Goal: Task Accomplishment & Management: Complete application form

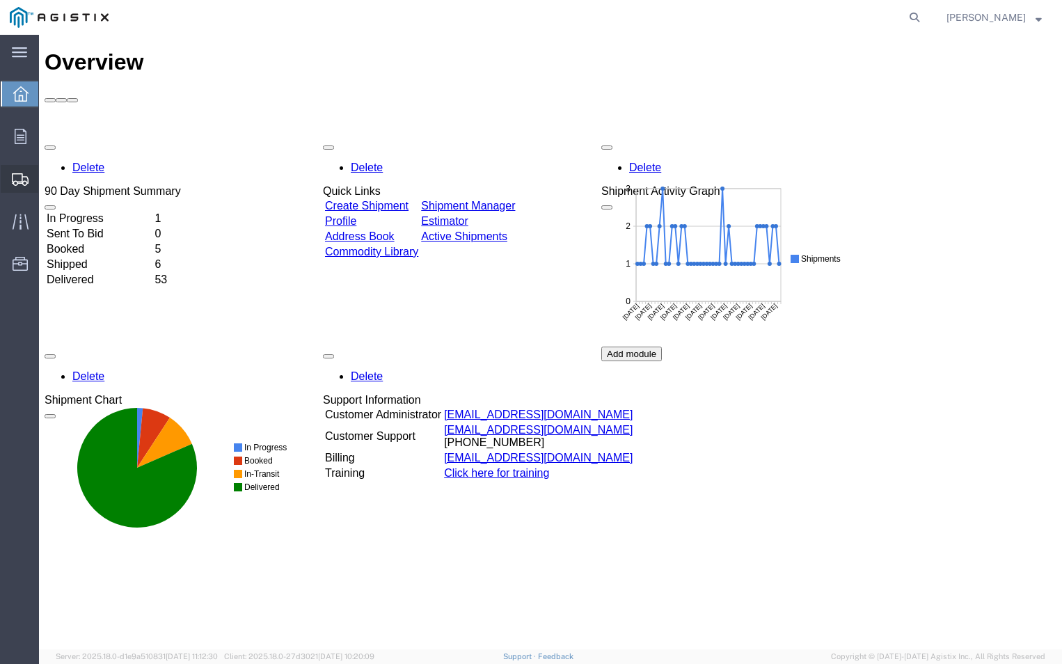
click at [0, 0] on span "Create Shipment" at bounding box center [0, 0] width 0 height 0
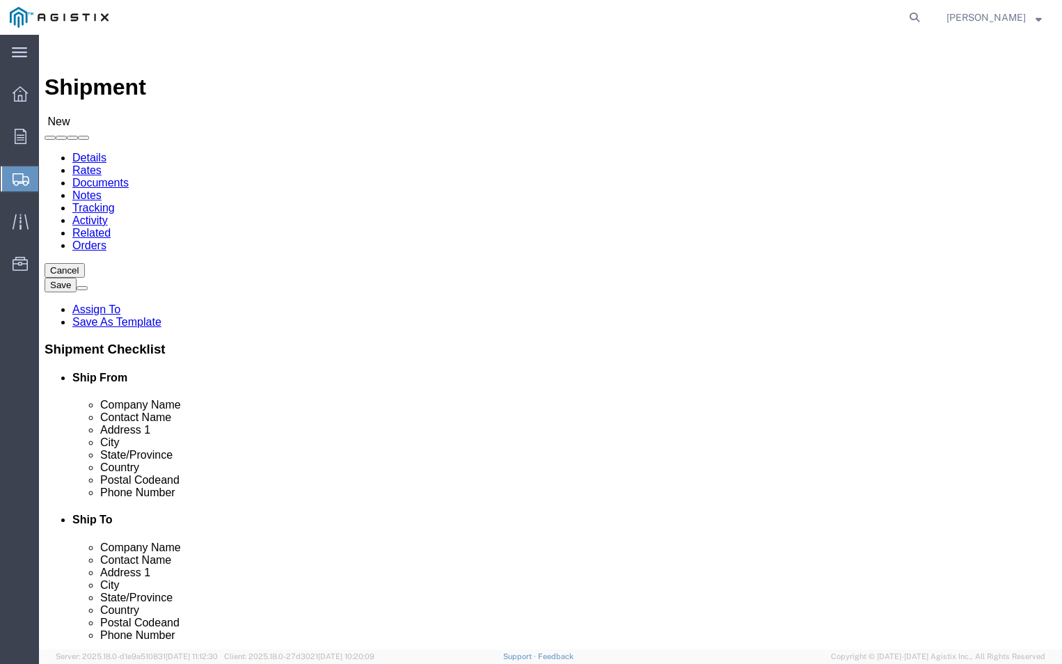
select select
click select "Select ABB Inc PG&E"
select select "9596"
click select "Select ABB Inc PG&E"
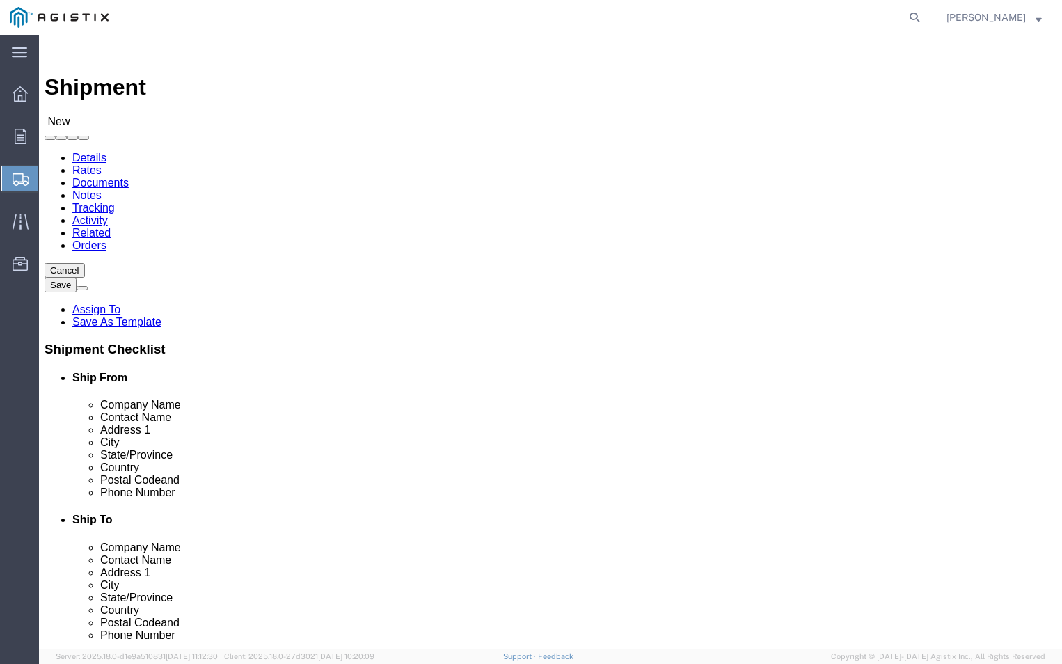
select select
click select "Select All Others [GEOGRAPHIC_DATA] [GEOGRAPHIC_DATA] [GEOGRAPHIC_DATA] [GEOGRA…"
select select "19740"
click select "Select All Others [GEOGRAPHIC_DATA] [GEOGRAPHIC_DATA] [GEOGRAPHIC_DATA] [GEOGRA…"
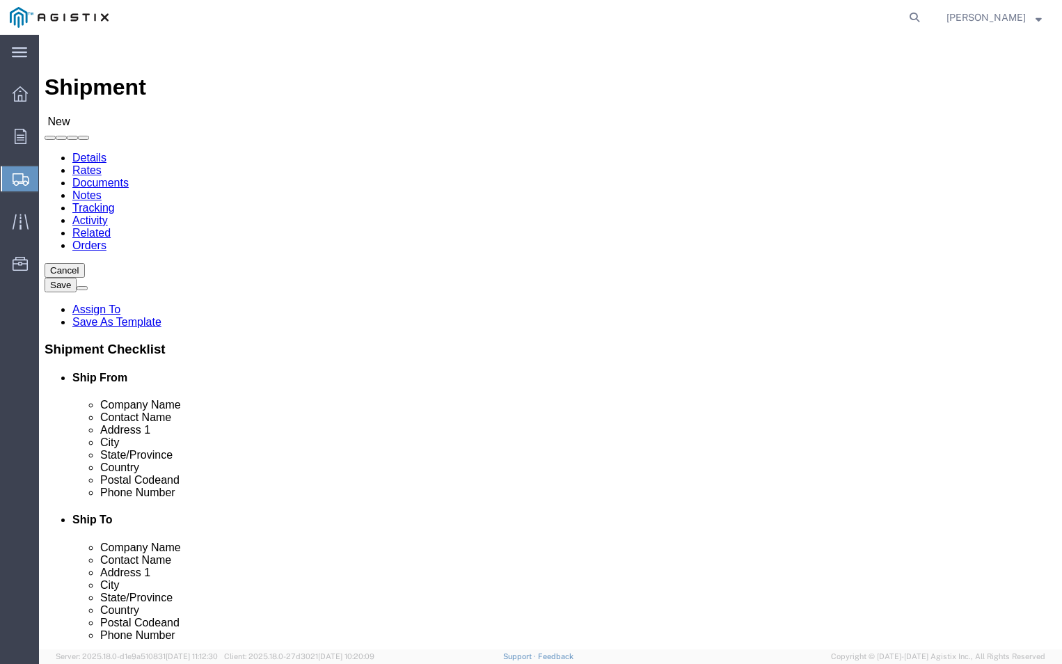
click div "Location My Profile Location (OBSOLETE) [PERSON_NAME] SC - GC TRAILER (OBSOLETE…"
click input "text"
type input "ABB"
click p "- ABB, Inc - ([PERSON_NAME]) [STREET_ADDRESS]"
select select "NC"
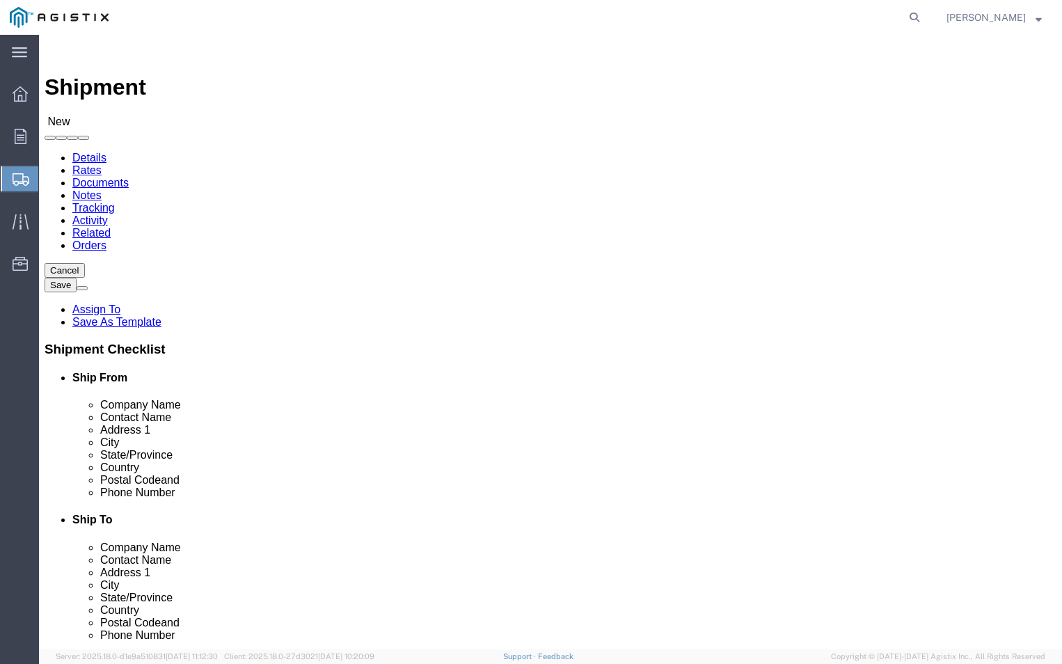
type input "ABB, Inc"
click input "text"
type input "T"
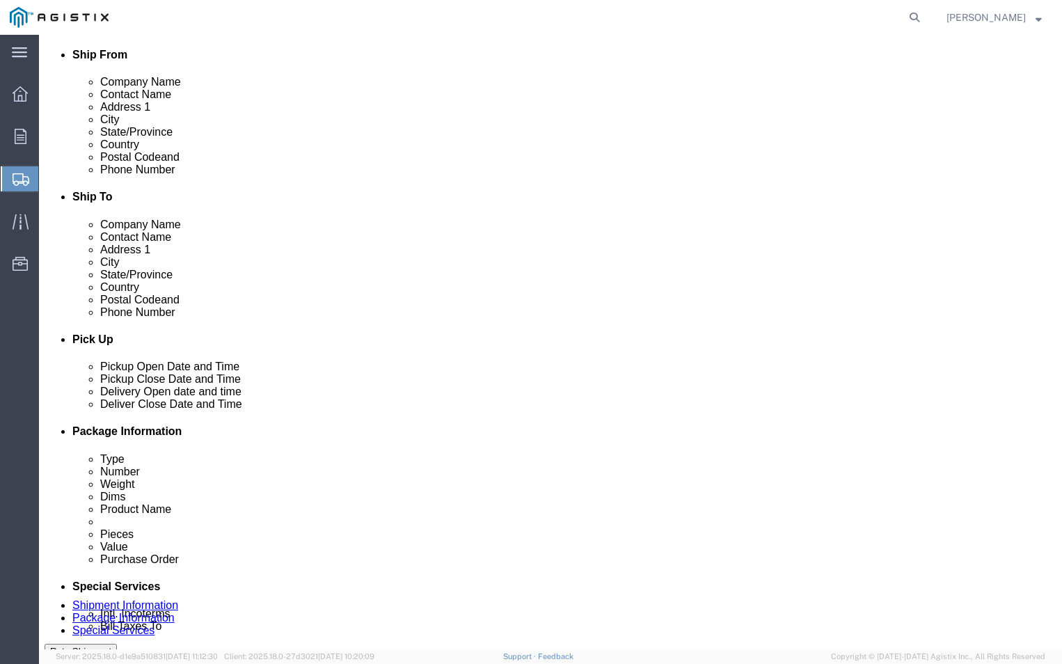
scroll to position [348, 0]
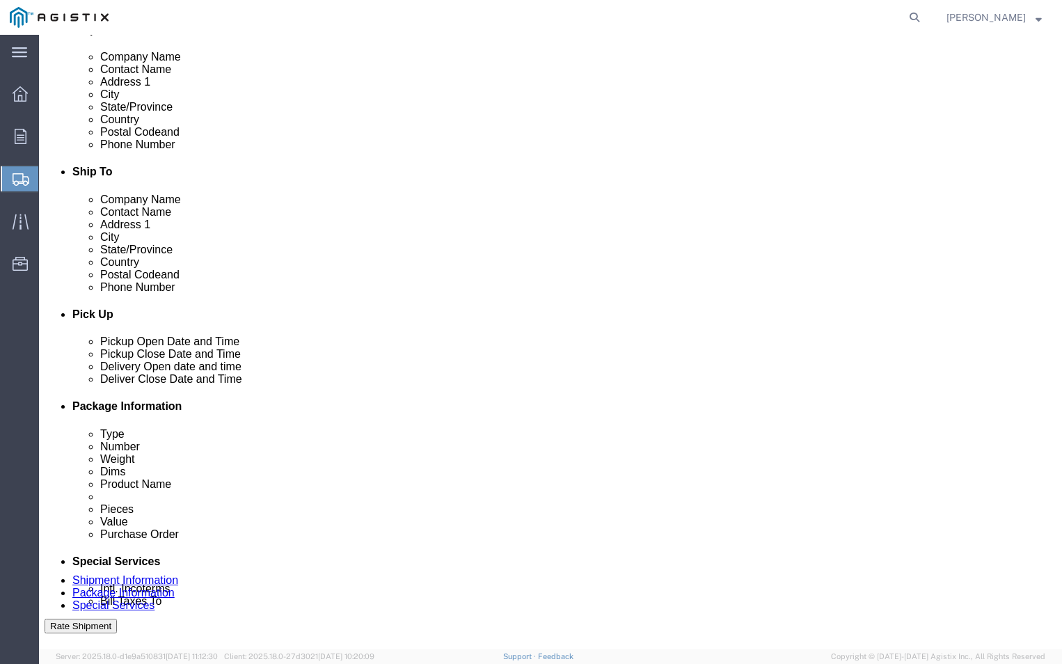
type input "[PERSON_NAME]"
click input "text"
drag, startPoint x: 166, startPoint y: 239, endPoint x: 154, endPoint y: 236, distance: 12.2
click div
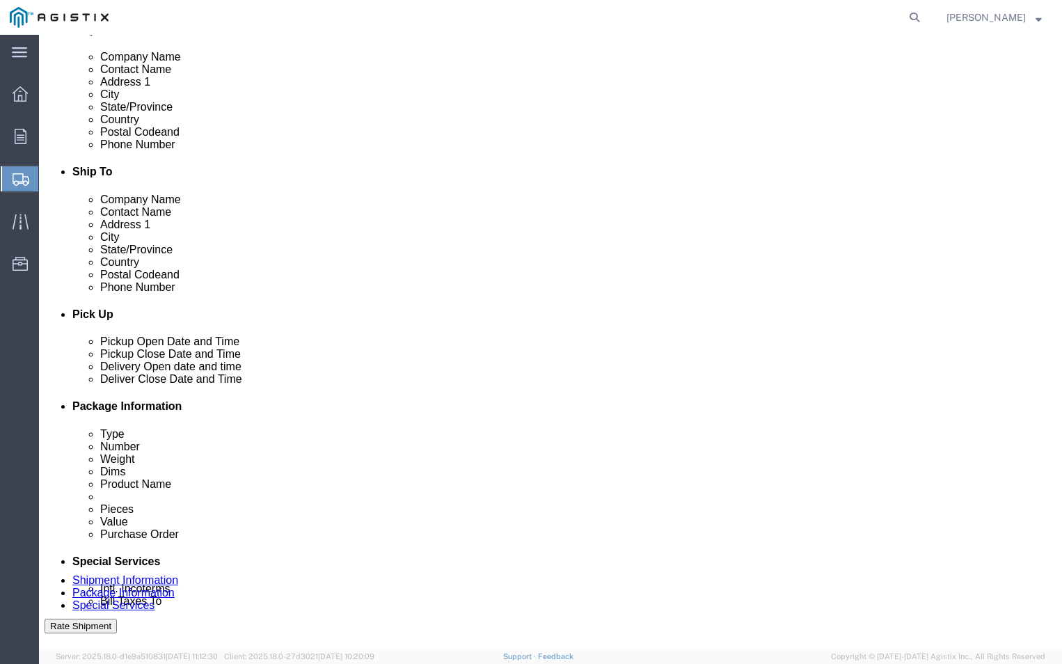
type input "[PHONE_NUMBER]"
click input "text"
type input "[PERSON_NAME][EMAIL_ADDRESS][DOMAIN_NAME]"
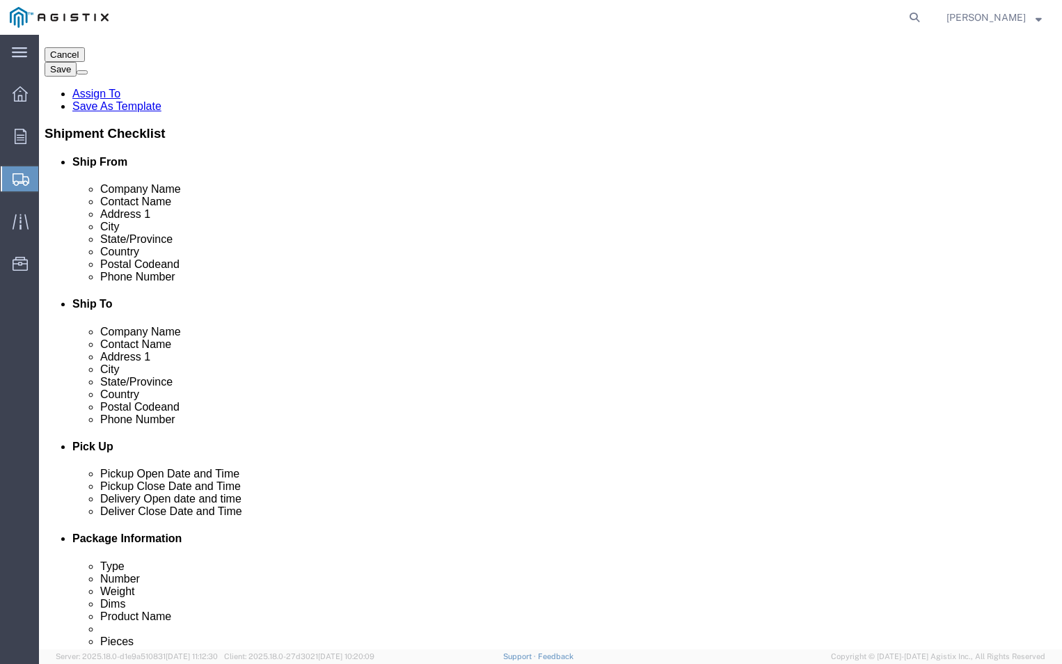
scroll to position [139, 0]
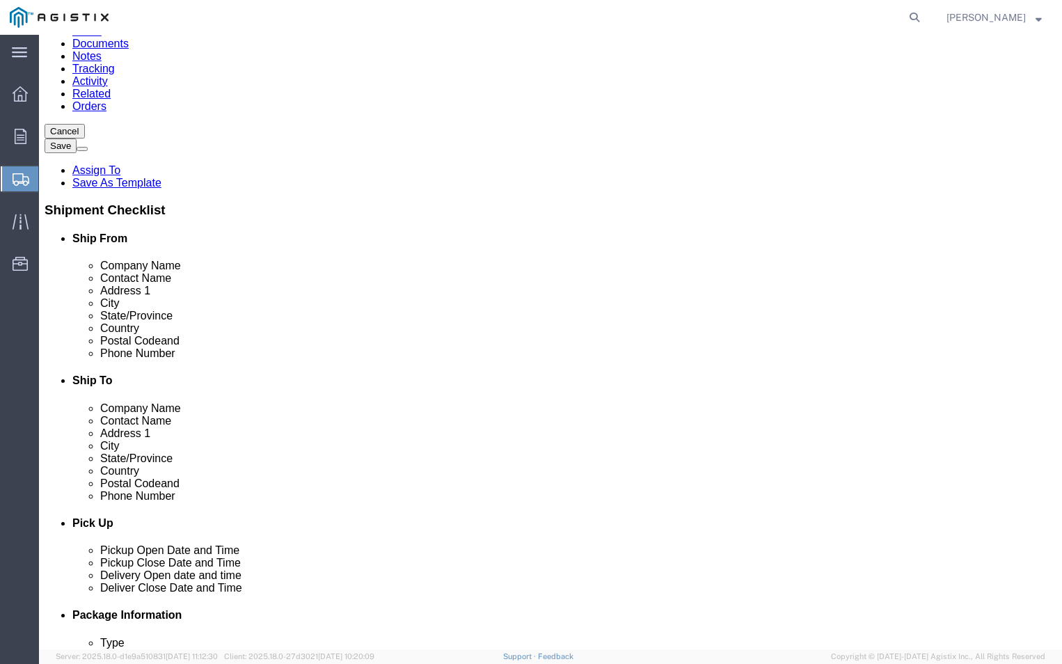
click input "text"
type input "pge"
click input "text"
type input "fremont receiving"
click input "text"
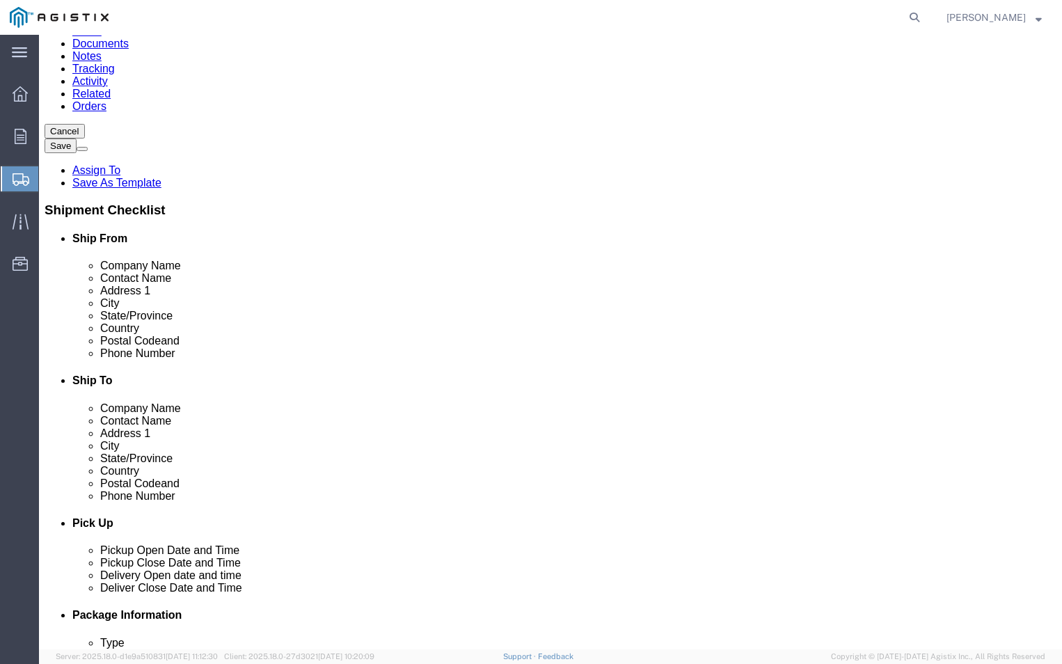
type input "[STREET_ADDRESS][PERSON_NAME]"
click input "text"
type input "fremont"
click label "Address 2"
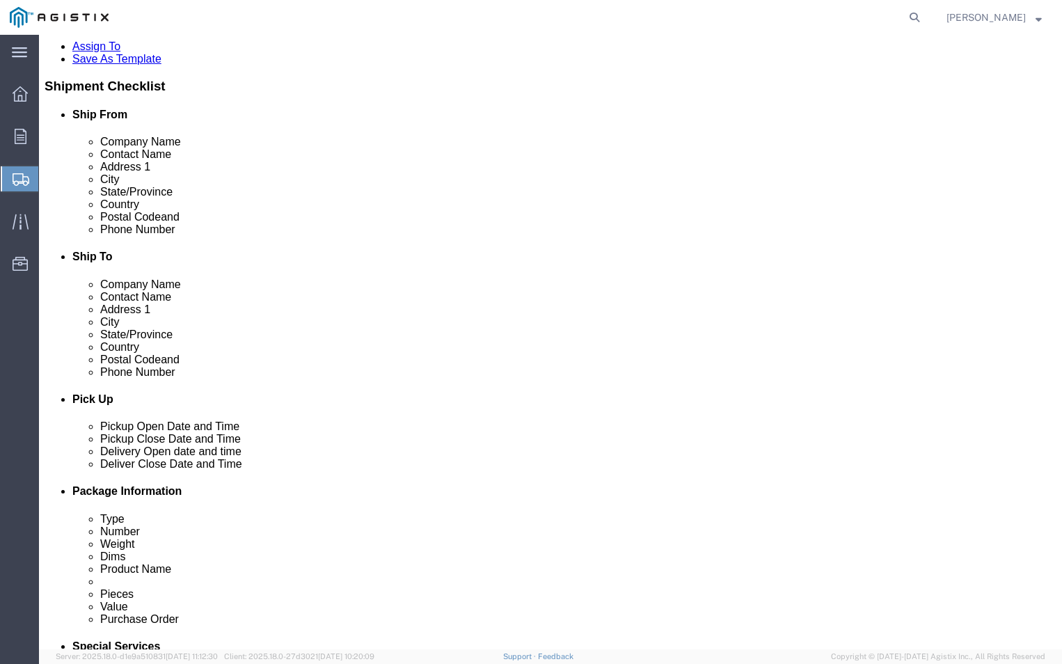
scroll to position [278, 0]
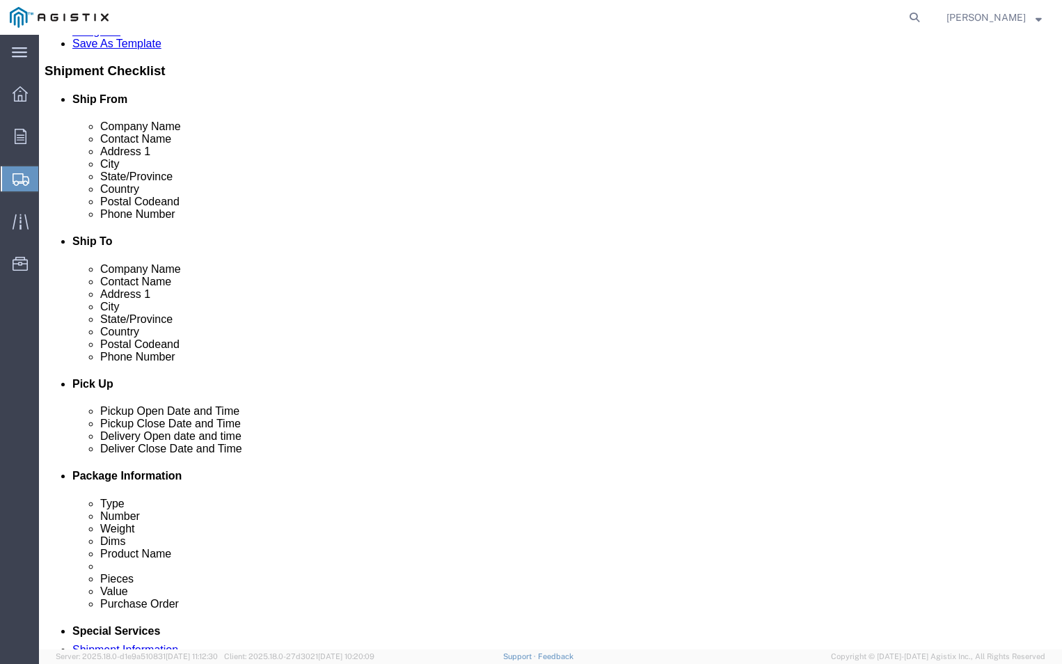
click input "Postal Code"
type input "94538"
click icon
click input "text"
type input "[PHONE_NUMBER]"
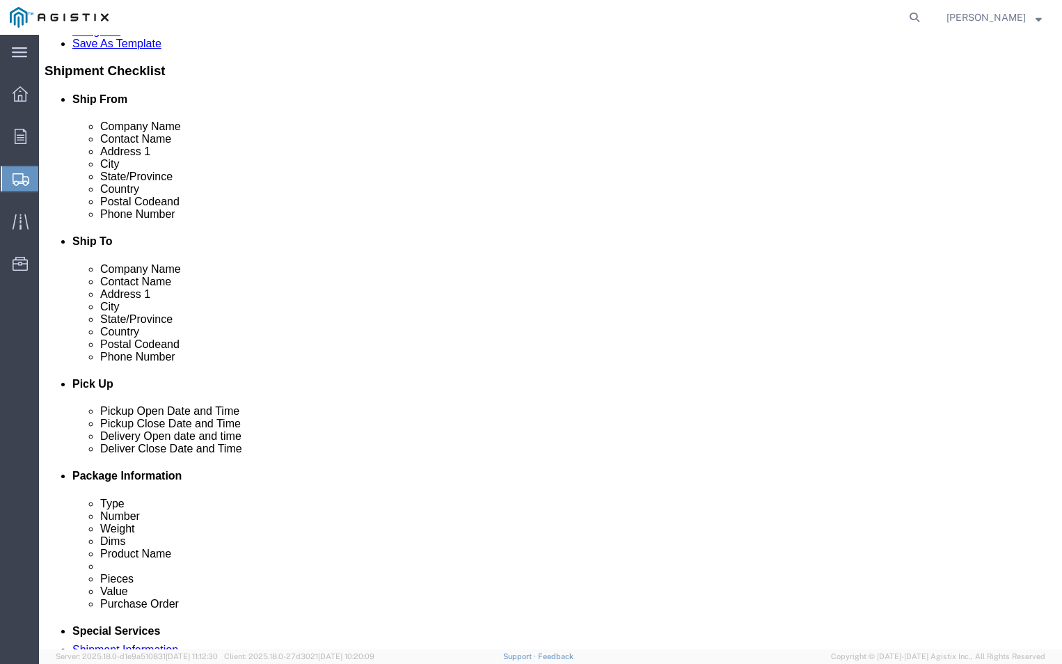
click input "text"
type input "[PERSON_NAME][EMAIL_ADDRESS][DOMAIN_NAME]"
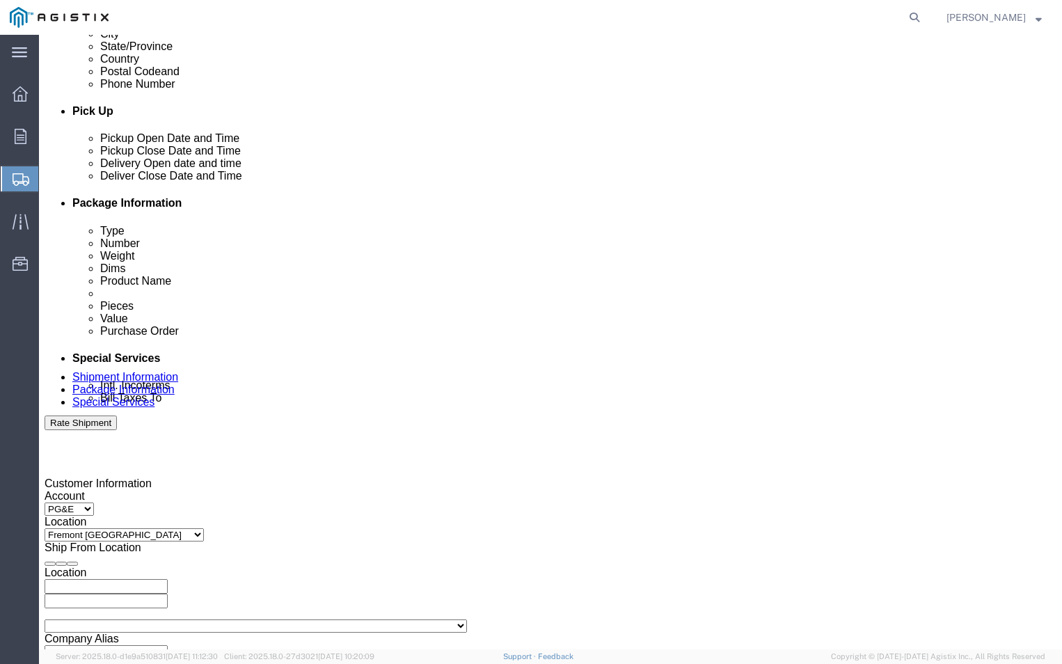
scroll to position [557, 0]
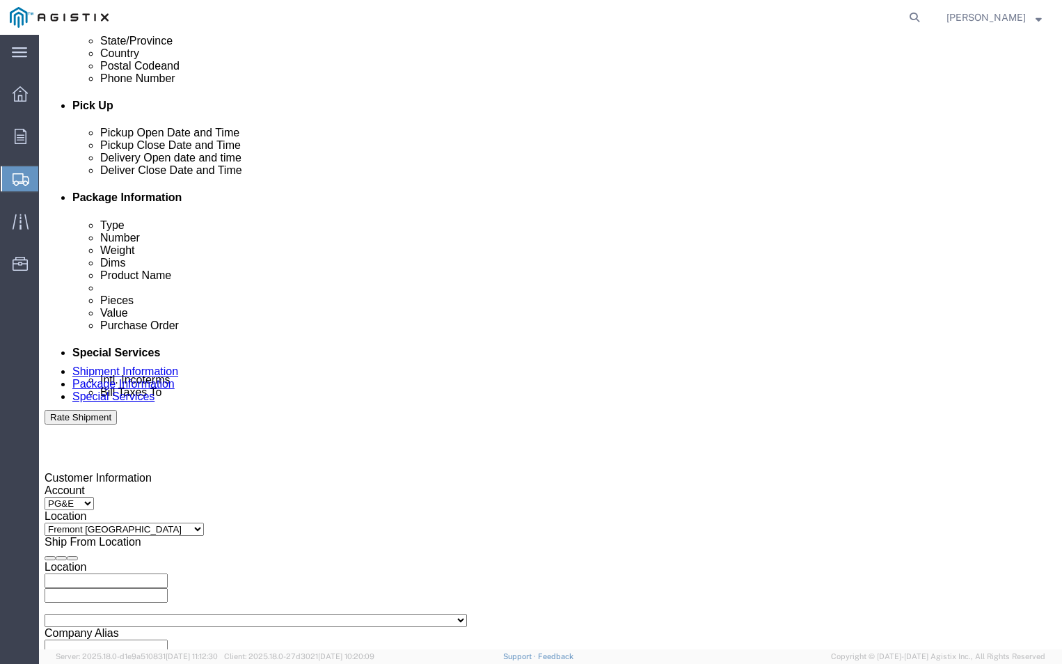
click div "[DATE] 6:00 PM"
click input "6:00 PM"
click input "9:00 PM"
type input "9:00 AM"
click button "Apply"
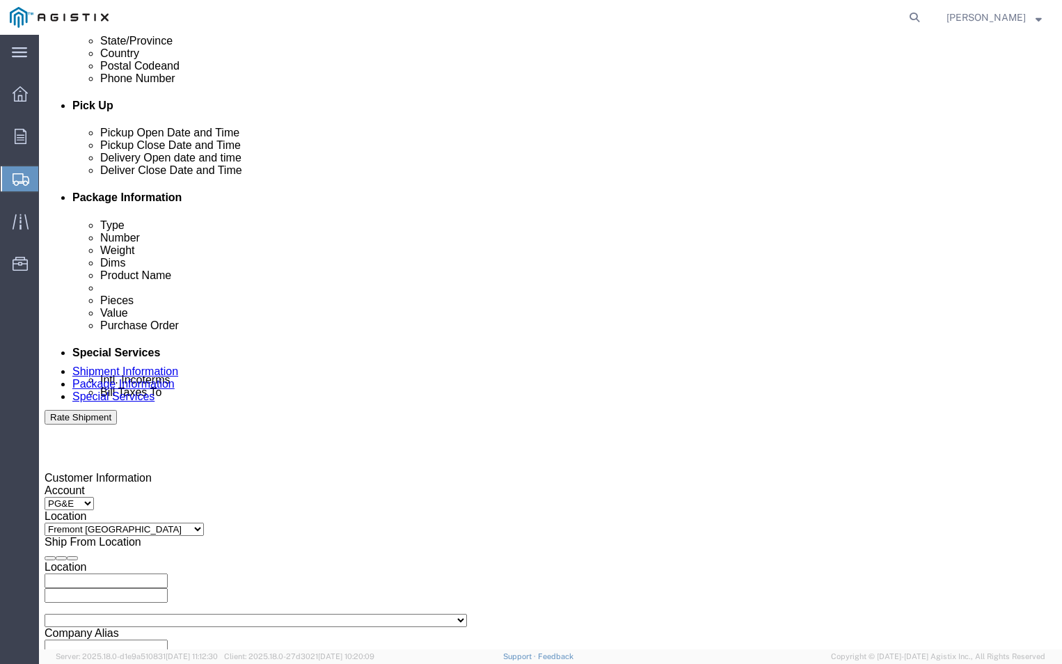
click div "[DATE] 10:00 AM"
click input "10:00 AM"
click input "4:00 AM"
type input "4:00 pm"
click div "Customer Information Account Select ABB Inc PG&E Location Select All Others [GE…"
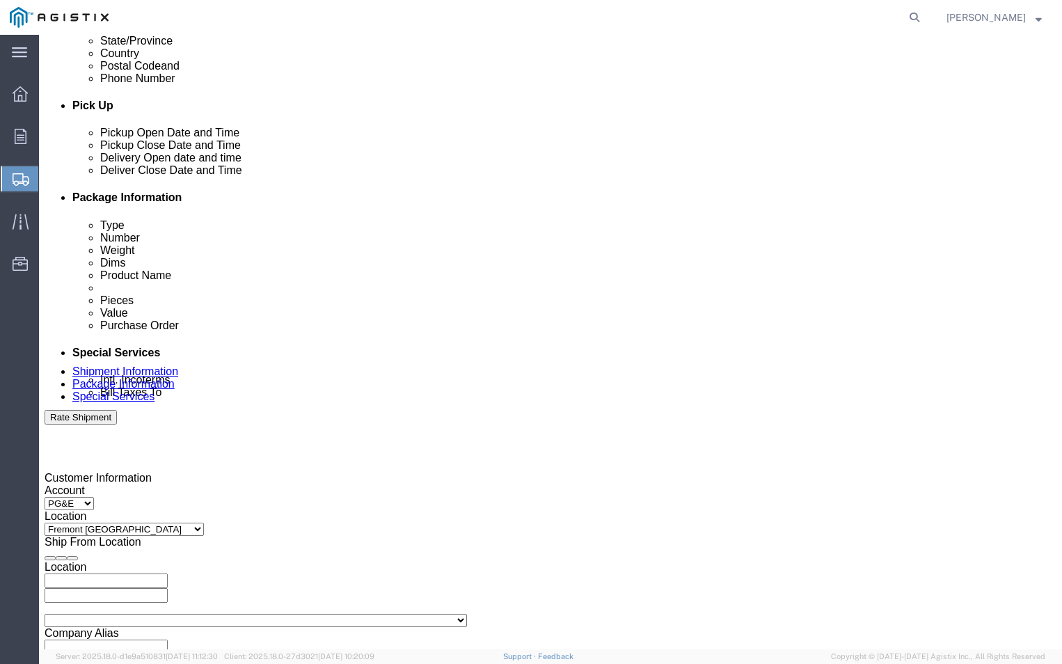
click div "[DATE] 10:00 AM"
click button "Apply"
click div
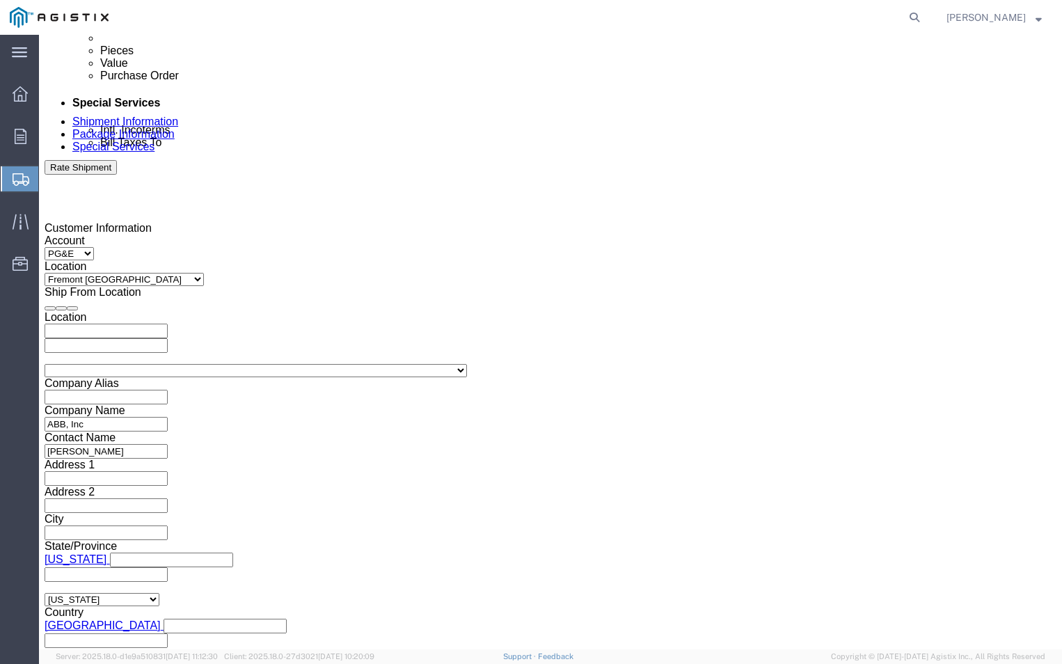
click input "11:00 AM"
type input "9:00 AM"
click button "Apply"
click div
click input "10:00 AM"
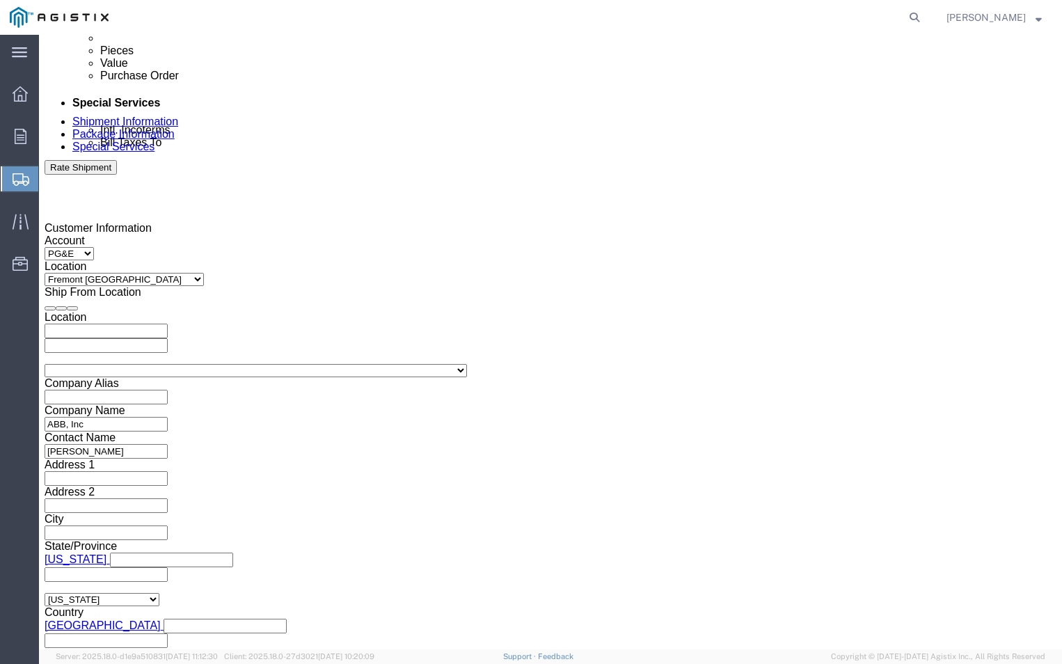
click input "2:00 AM"
type input "2:00 PM"
click button "Apply"
click input "text"
type input "3501380238"
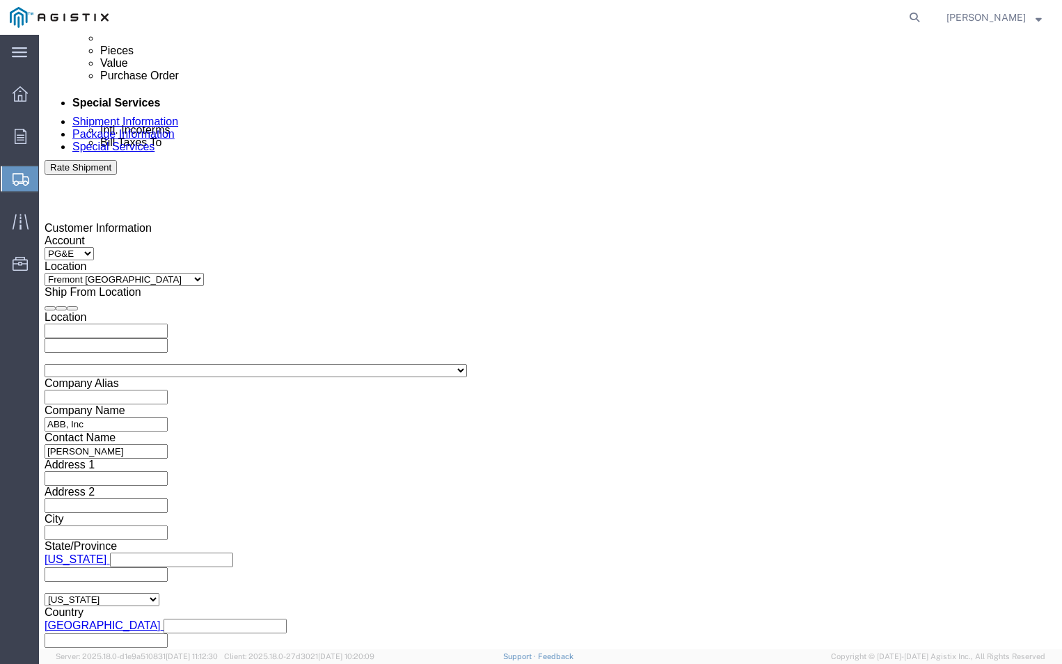
click select "Select Account Type Activity ID Airline Appointment Number ASN Batch Request # …"
select select "PURCHORD"
click select "Select Account Type Activity ID Airline Appointment Number ASN Batch Request # …"
click input "text"
type input "3501393820"
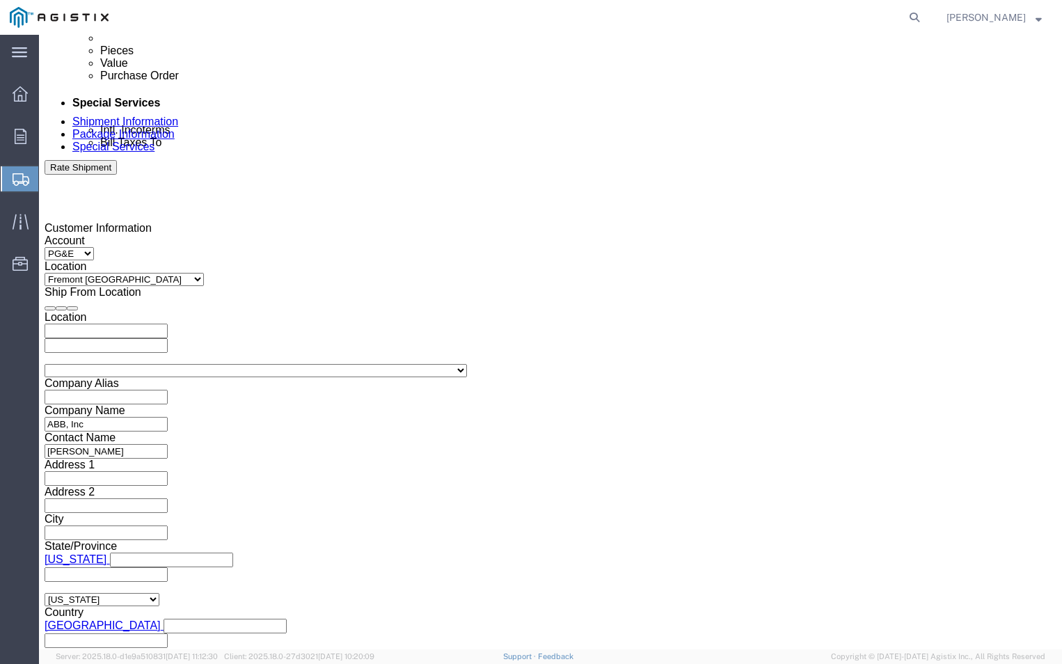
click div "Customer Information Account Select ABB Inc PG&E Location Select All Others [GE…"
click select "Select Air Less than Truckload Multi-Leg Ocean Freight Rail Small Parcel Truckl…"
select select "LTL"
click select "Select Air Less than Truckload Multi-Leg Ocean Freight Rail Small Parcel Truckl…"
click button "Continue"
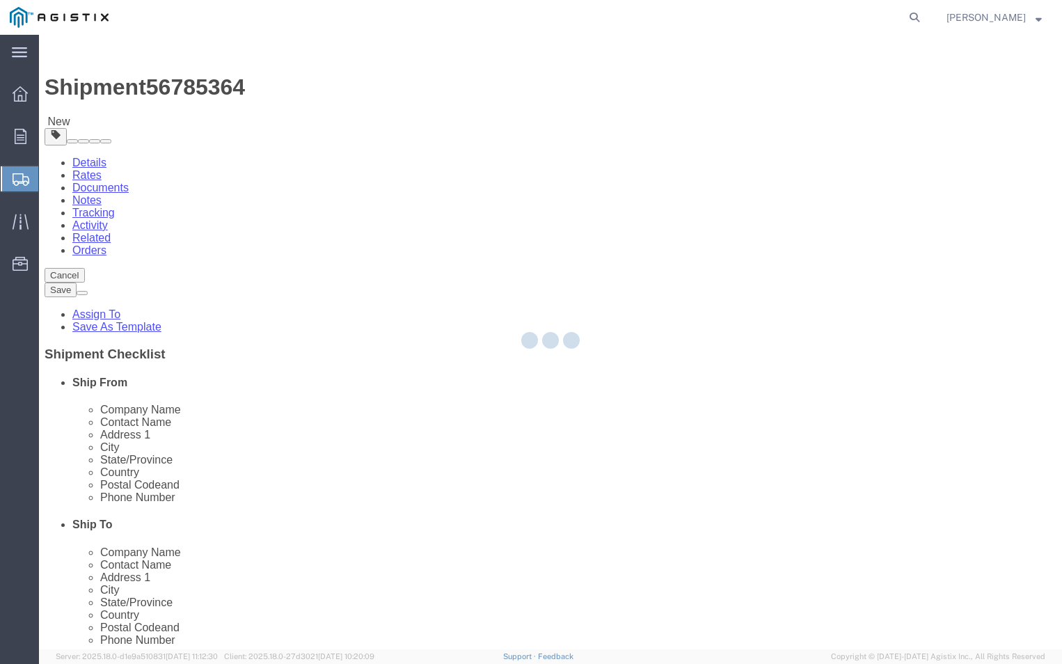
select select "CBOX"
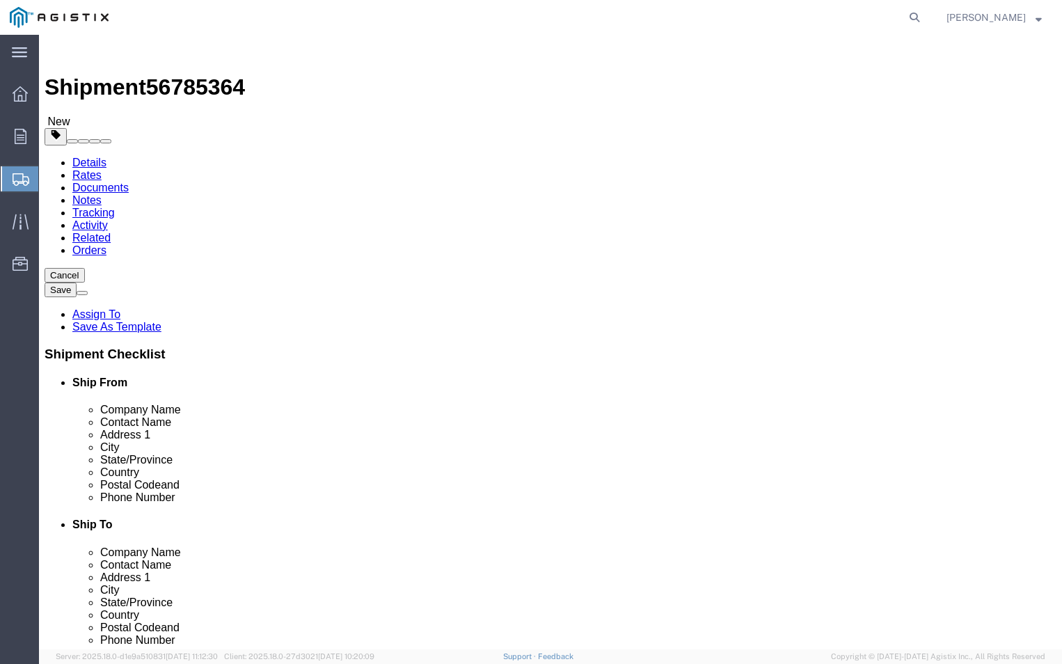
click input "1"
type input "5"
click div "Package Type Select Bulk Bundle(s) Cardboard Box(es) Carton(s) Crate(s) Drum(s)…"
click select "Select Bulk Bundle(s) Cardboard Box(es) Carton(s) Crate(s) Drum(s) (Fiberboard)…"
select select "PSNS"
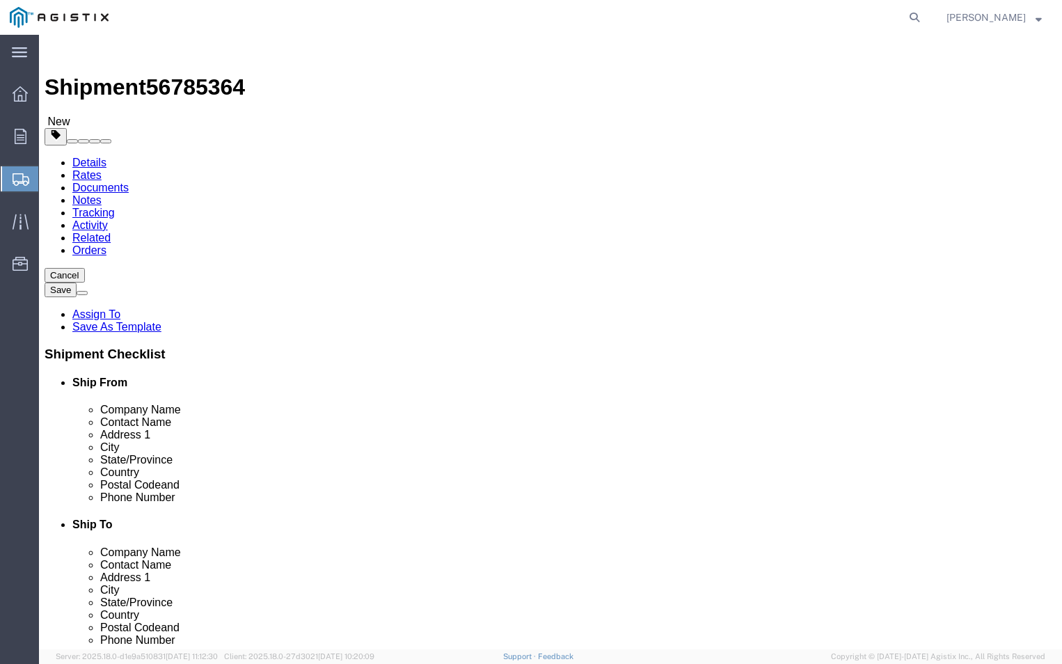
click select "Select Bulk Bundle(s) Cardboard Box(es) Carton(s) Crate(s) Drum(s) (Fiberboard)…"
click input "text"
type input "5"
click input "5"
type input "1"
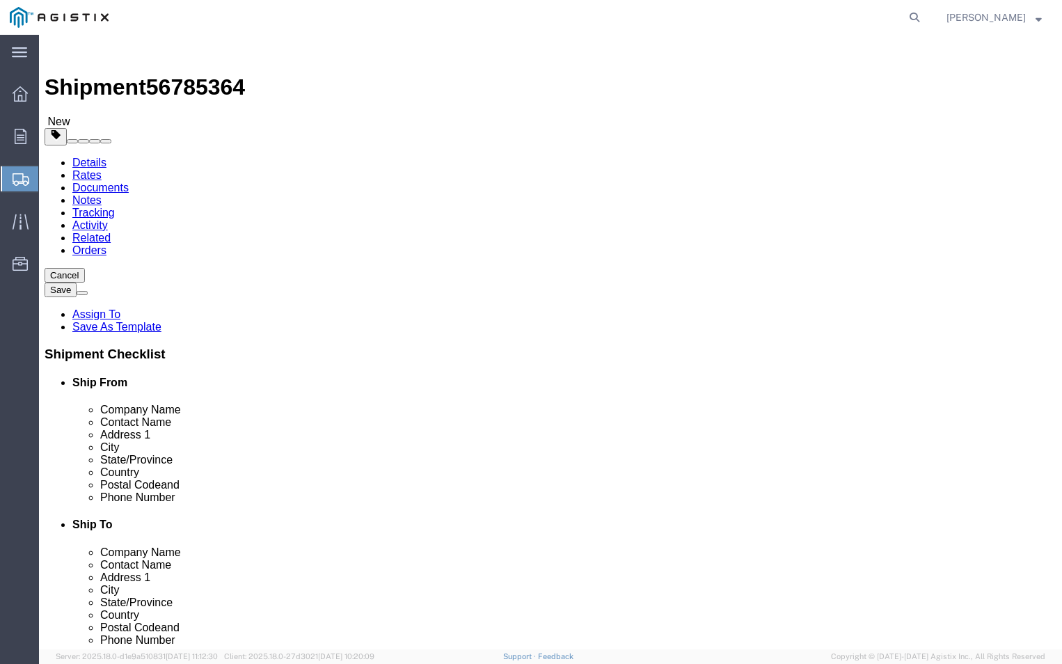
click input "text"
type input "42"
click input "text"
type input "20"
click input "text"
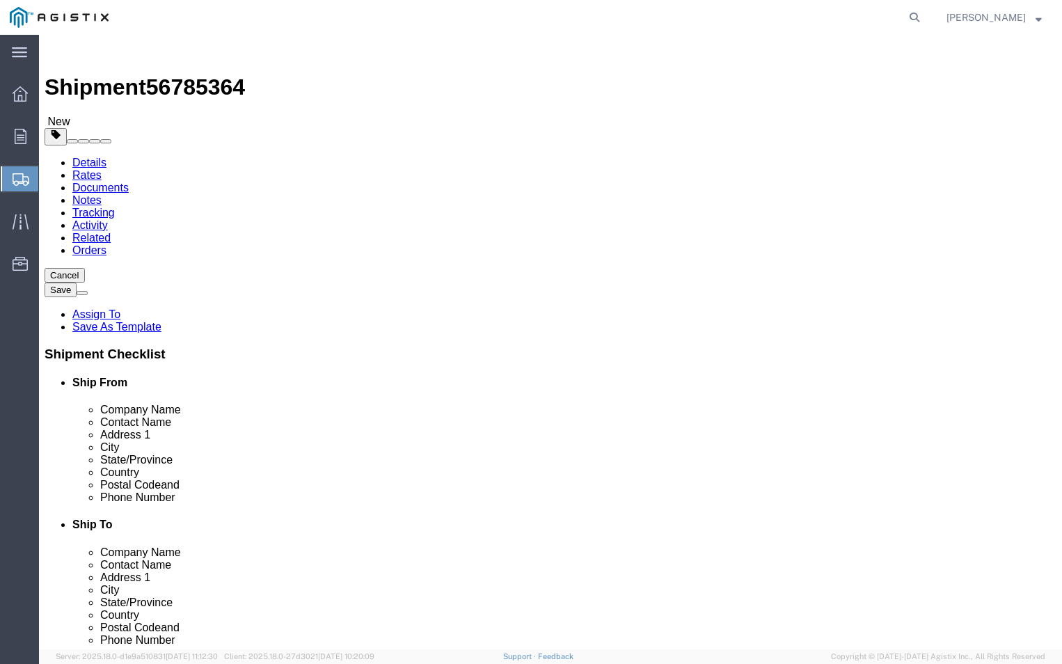
type input "40"
click ul
click input "0.00"
type input "0"
type input "381"
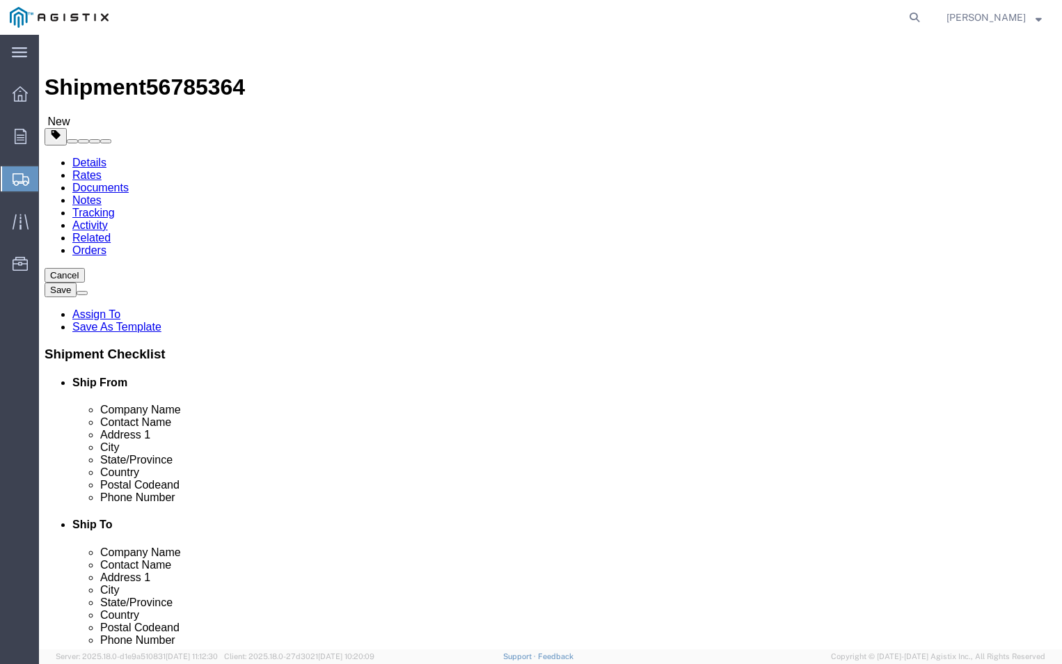
click link "Add Content"
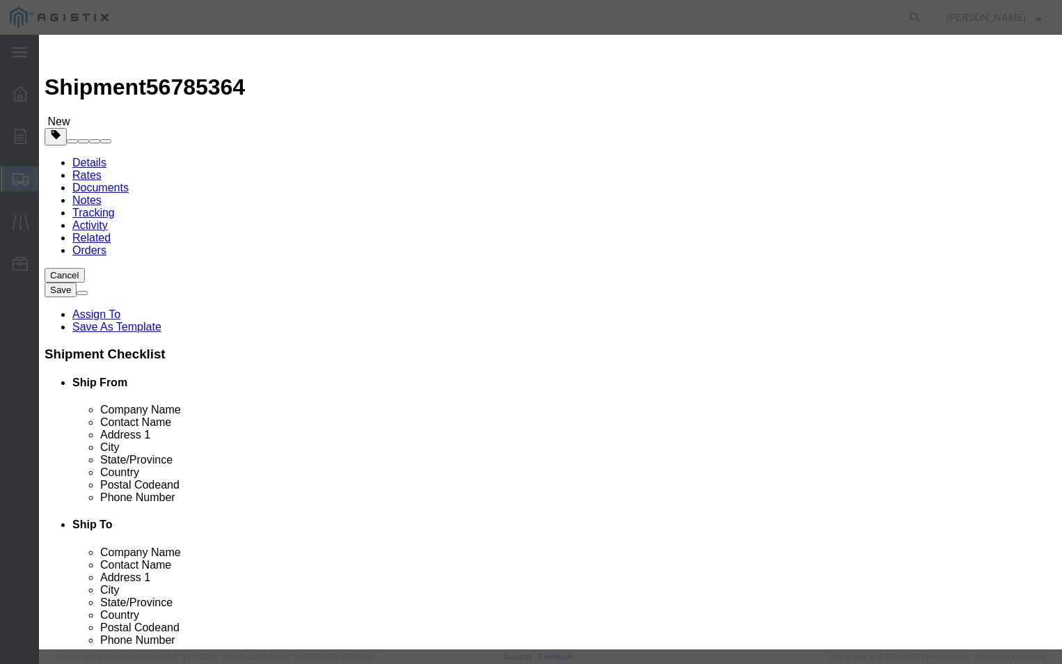
click input "text"
type input "e-pgem250085"
click input "0"
type input "5"
click input "text"
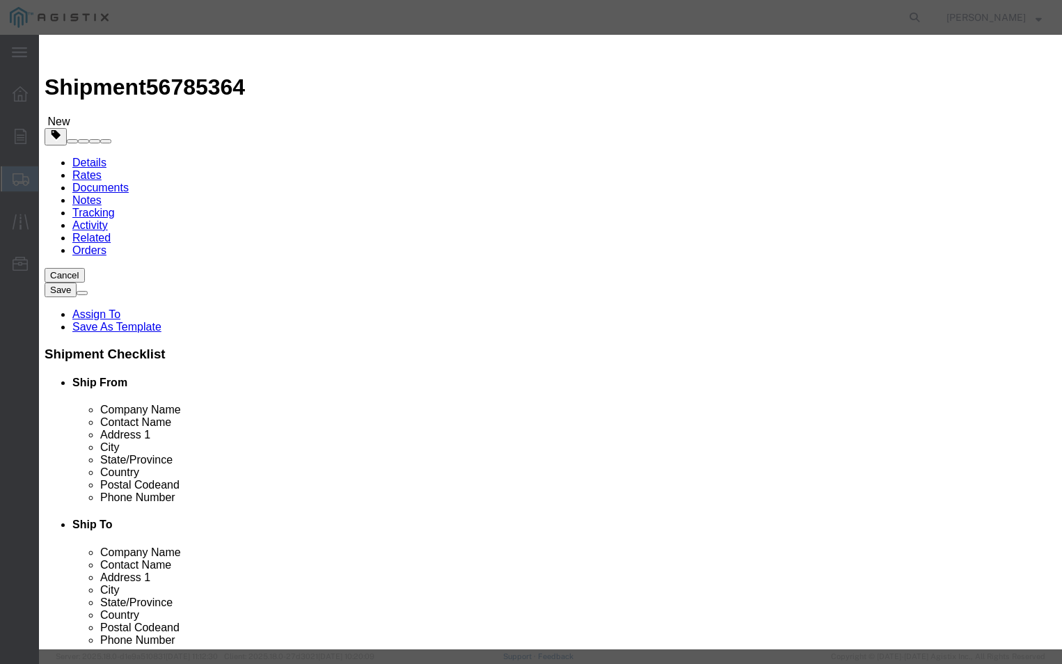
type input "500"
click select "Select 50 55 60 65 70 85 92.5 100 125 175 250 300 400"
select select "70"
click select "Select 50 55 60 65 70 85 92.5 100 125 175 250 300 400"
click textarea
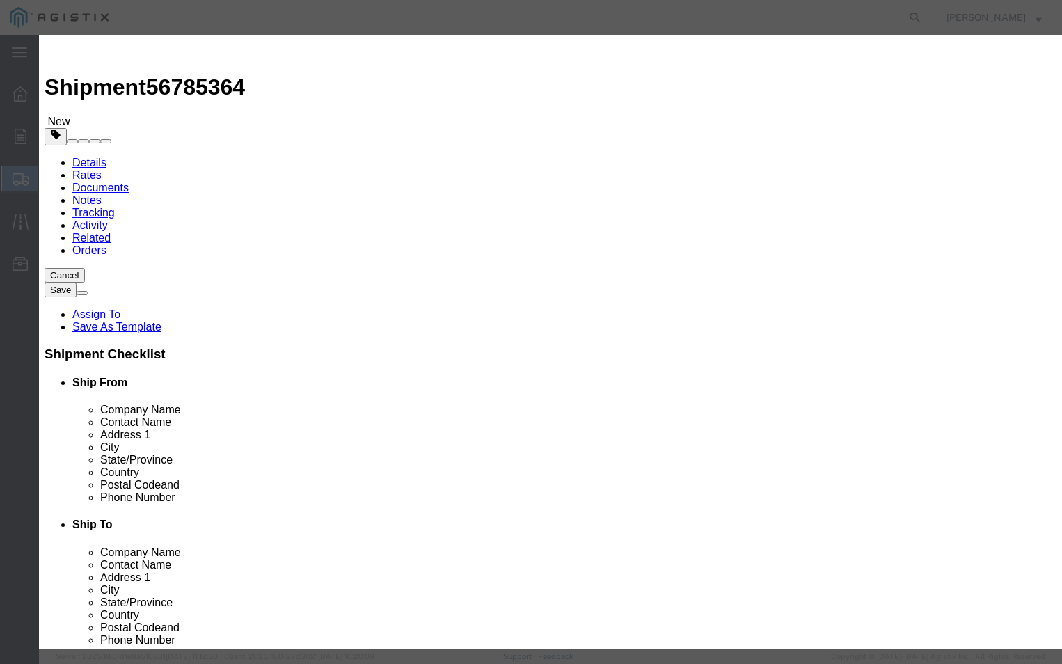
type textarea "p"
type textarea "Please call [PHONE_NUMBER]"
click button "Save & Close"
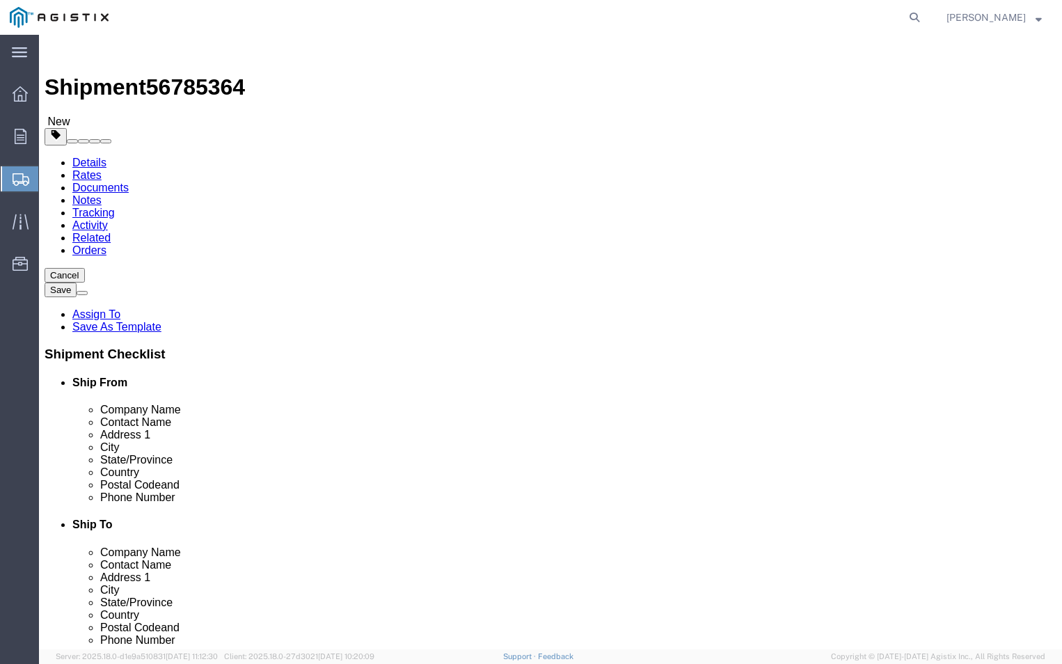
click link "Add Package"
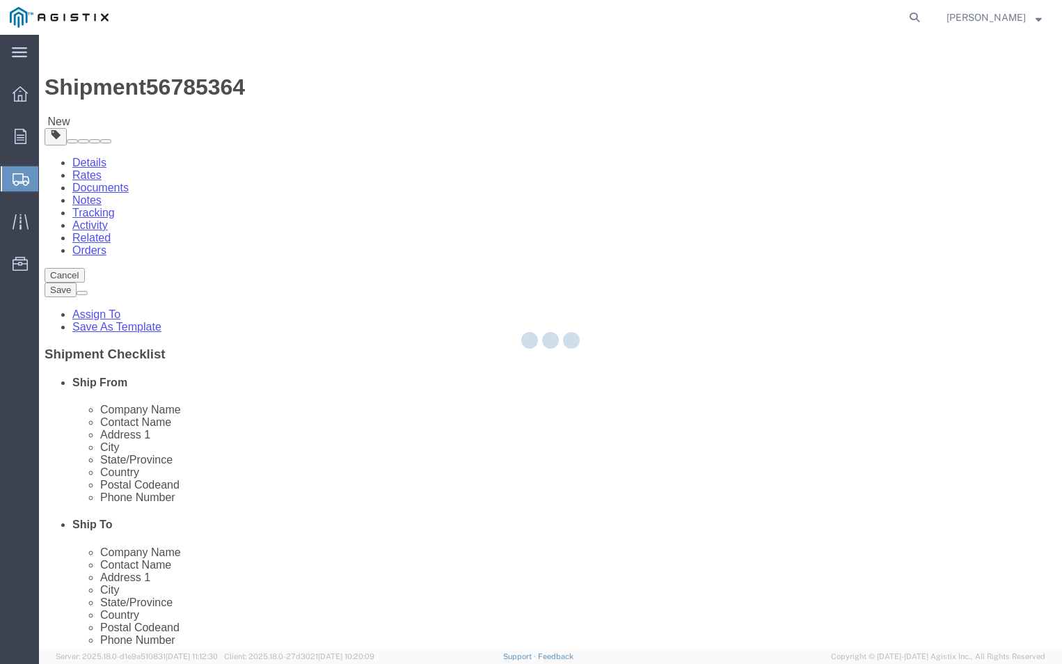
select select "PSNS"
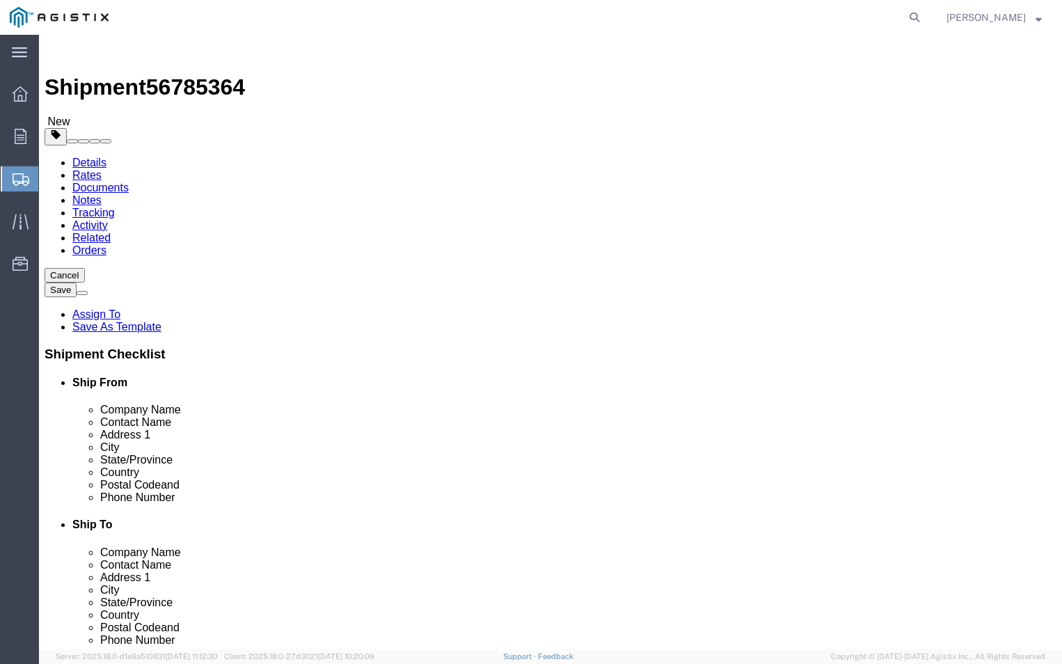
click select "Select Bulk Bundle(s) Cardboard Box(es) Carton(s) Crate(s) Drum(s) (Fiberboard)…"
select select "PSST"
click select "Select Bulk Bundle(s) Cardboard Box(es) Carton(s) Crate(s) Drum(s) (Fiberboard)…"
click input "text"
type input "72"
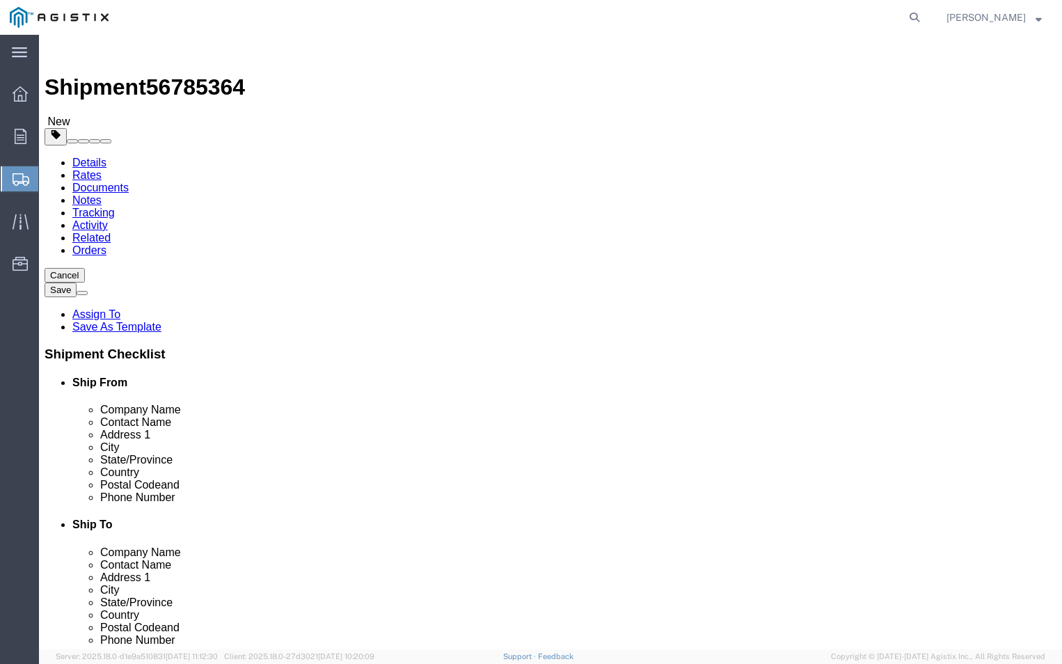
click input "1"
type input "2"
click input "text"
type input "42"
click input "text"
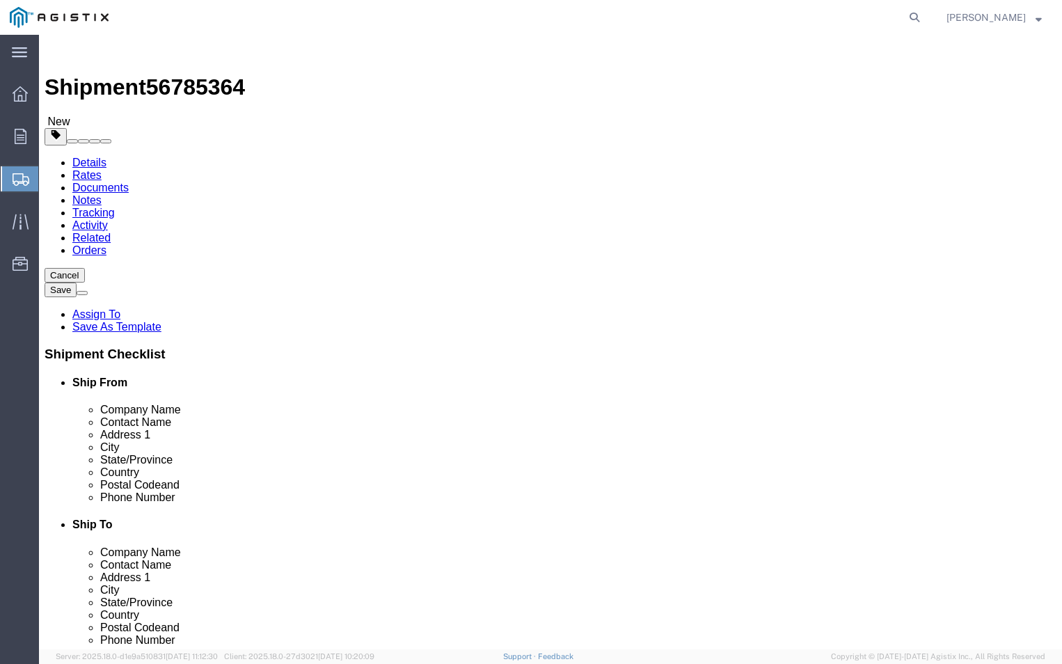
type input "42"
click input "text"
type input "54"
click input "0.00"
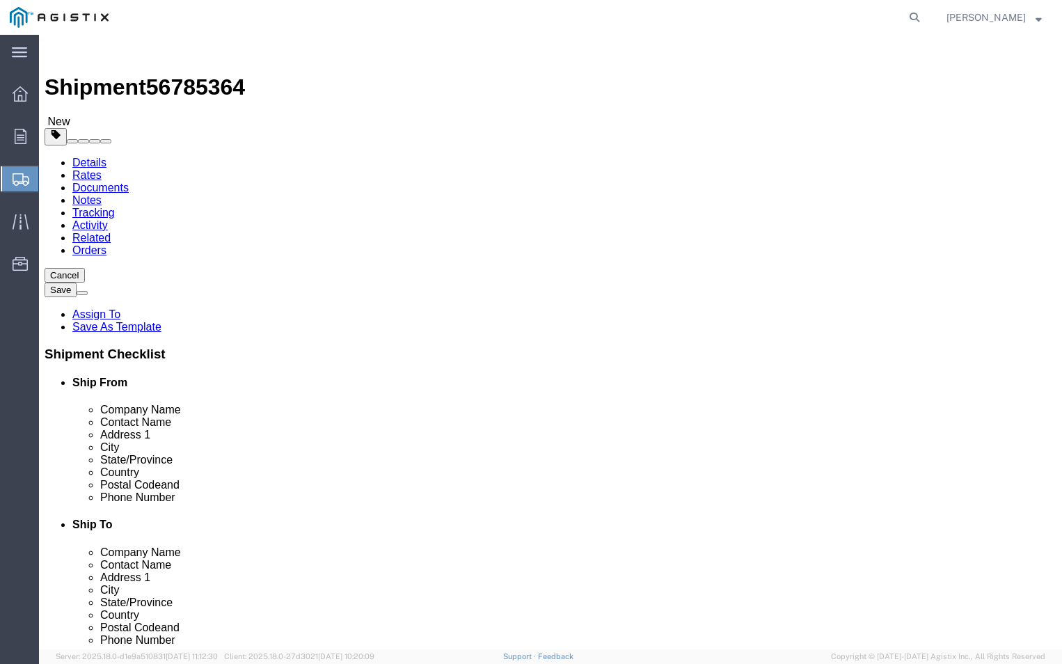
type input "0"
type input "1385"
click ul
click link "Add Content"
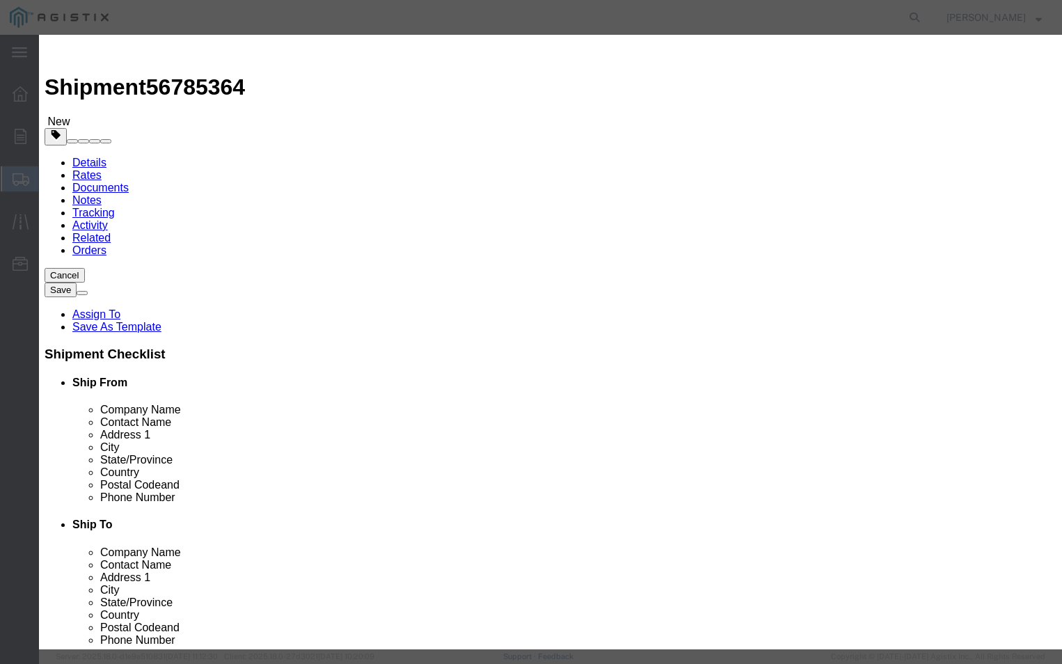
click input "text"
type input "pgem251168cle"
click input "0"
type input "72"
click label "Class"
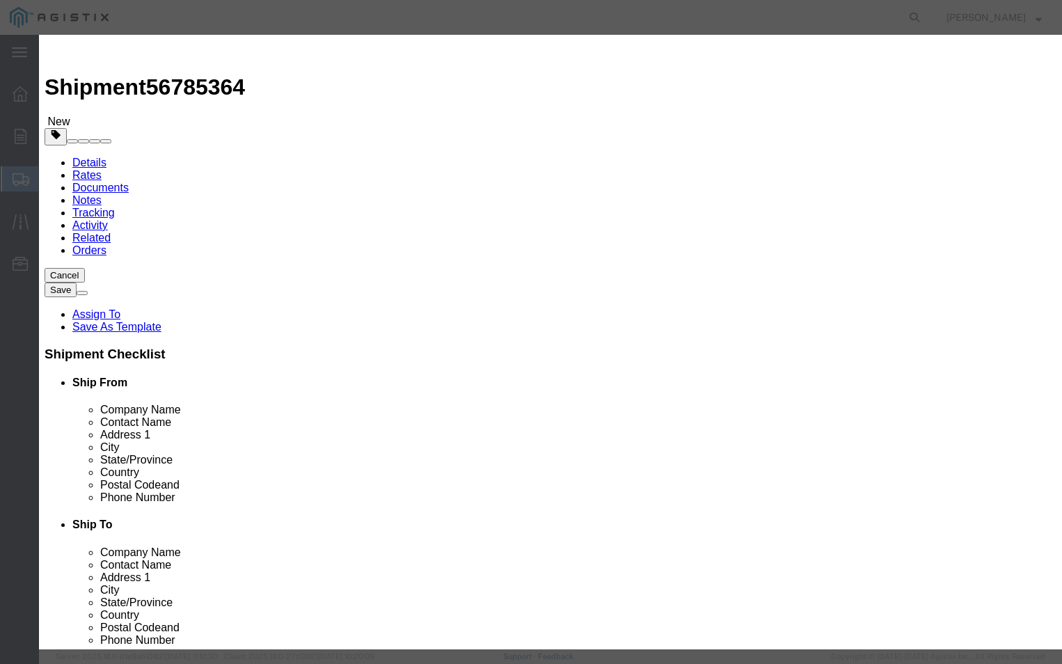
click input "text"
type input "1500"
click select "Select 50 55 60 65 70 85 92.5 100 125 175 250 300 400"
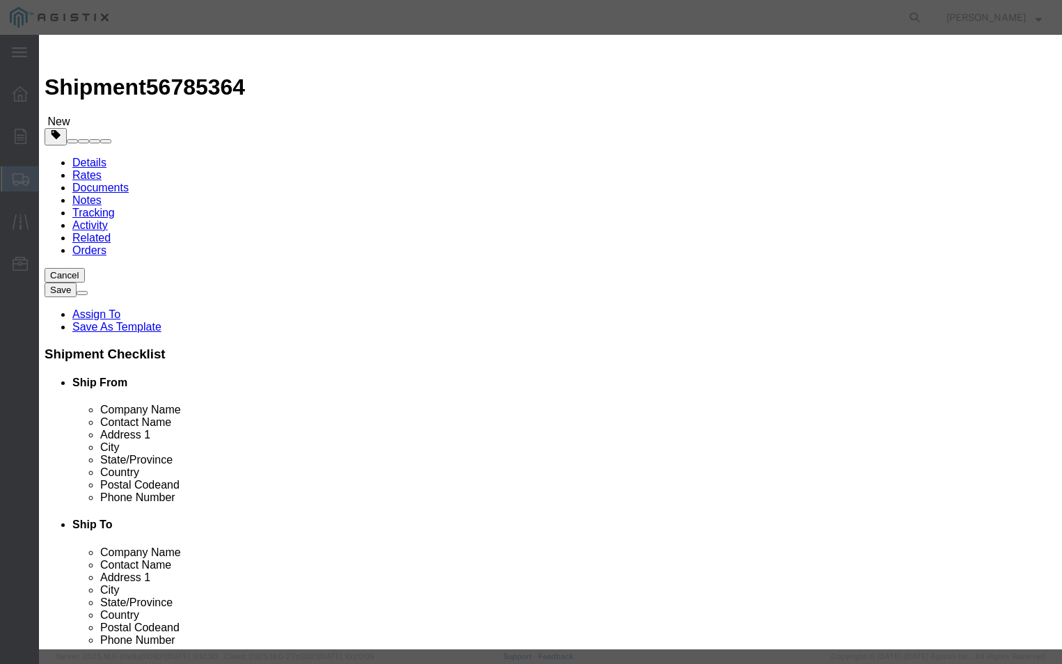
select select "70"
click select "Select 50 55 60 65 70 85 92.5 100 125 175 250 300 400"
click button "Save & Close"
